Goal: Transaction & Acquisition: Subscribe to service/newsletter

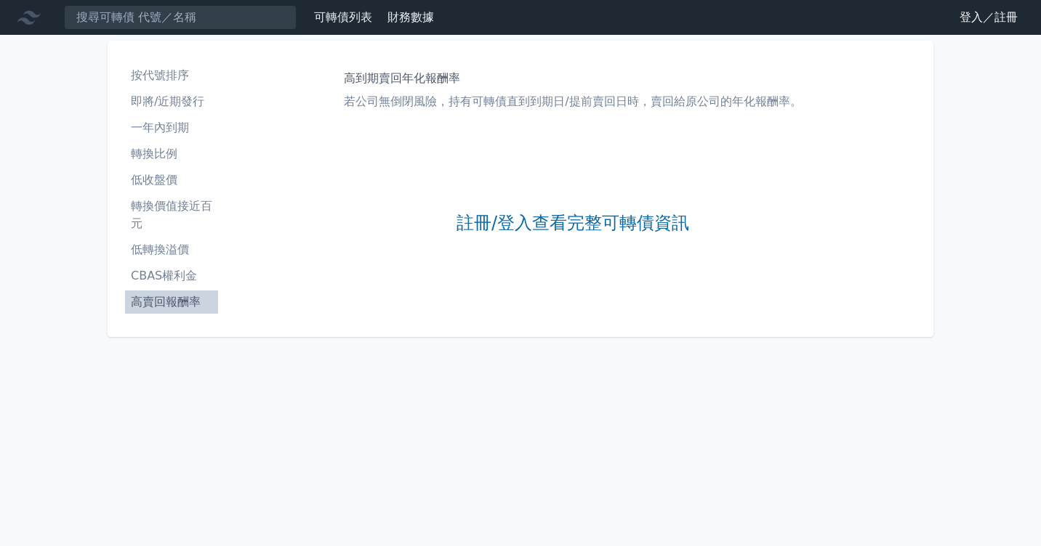
click at [164, 176] on li "低收盤價" at bounding box center [171, 180] width 93 height 17
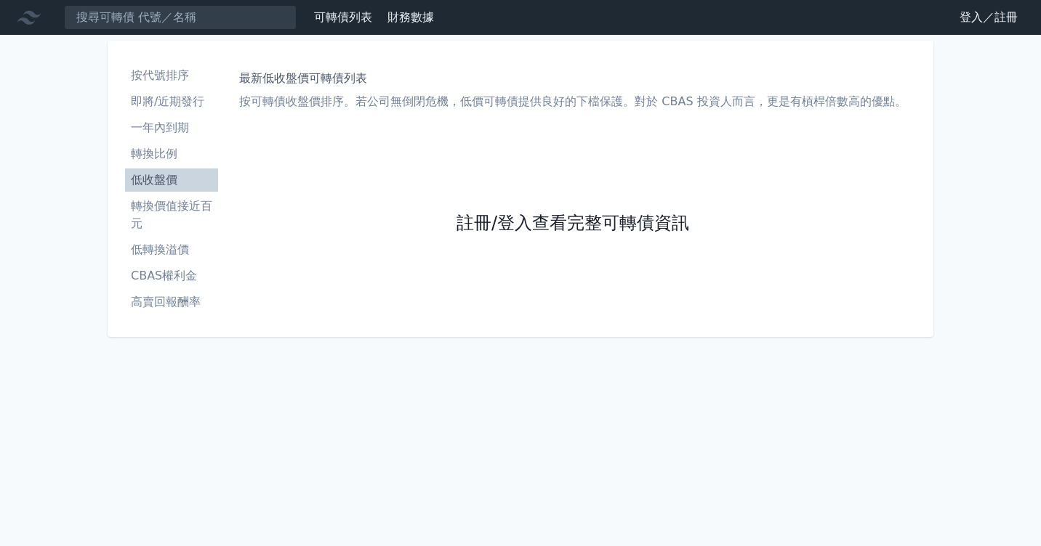
click at [494, 227] on link "註冊/登入查看完整可轉債資訊" at bounding box center [572, 223] width 233 height 23
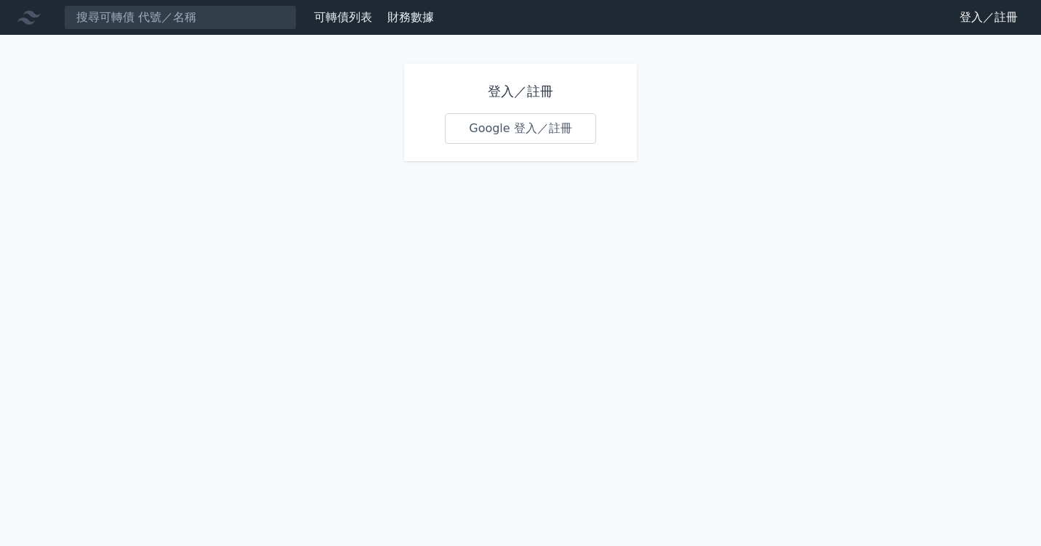
click at [517, 137] on link "Google 登入／註冊" at bounding box center [520, 128] width 151 height 31
